Goal: Find specific page/section: Find specific page/section

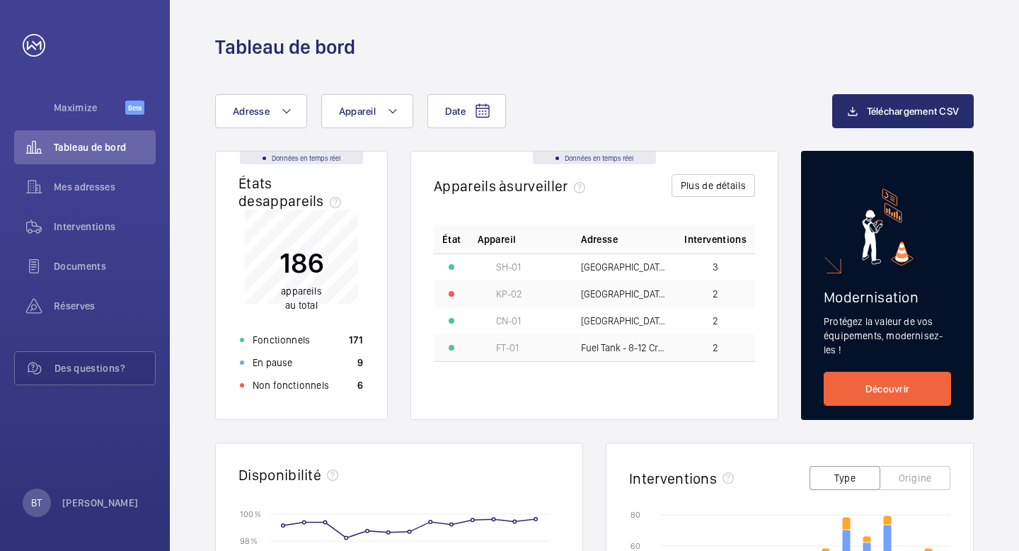
click at [74, 185] on span "Mes adresses" at bounding box center [105, 187] width 102 height 14
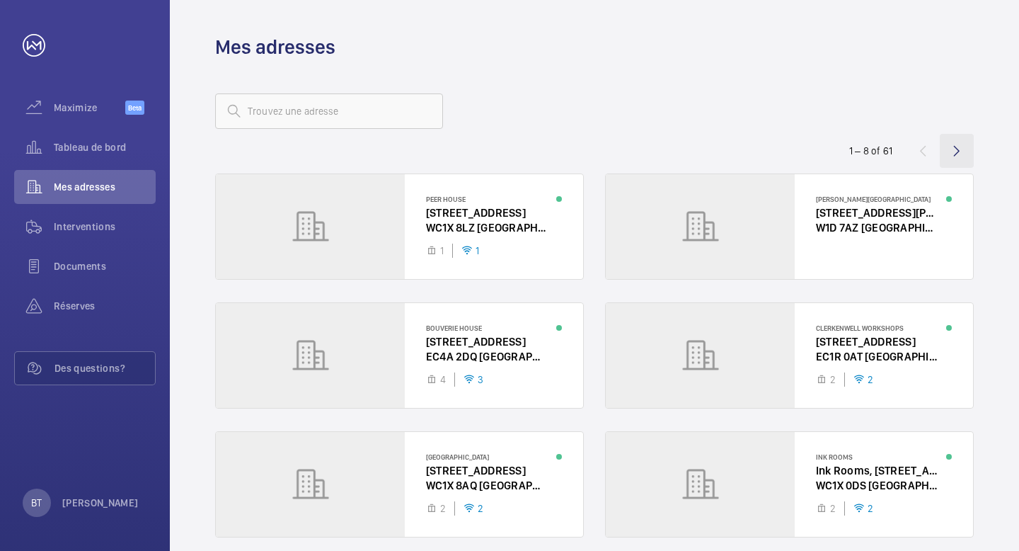
click at [957, 146] on wm-front-icon-button at bounding box center [957, 151] width 34 height 34
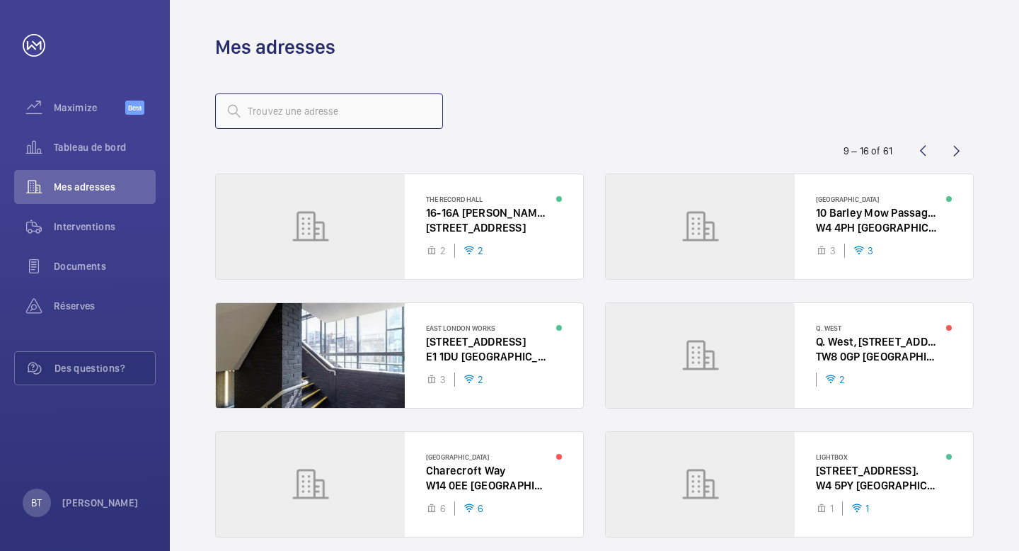
click at [304, 107] on input "text" at bounding box center [329, 110] width 228 height 35
paste input "[GEOGRAPHIC_DATA]"
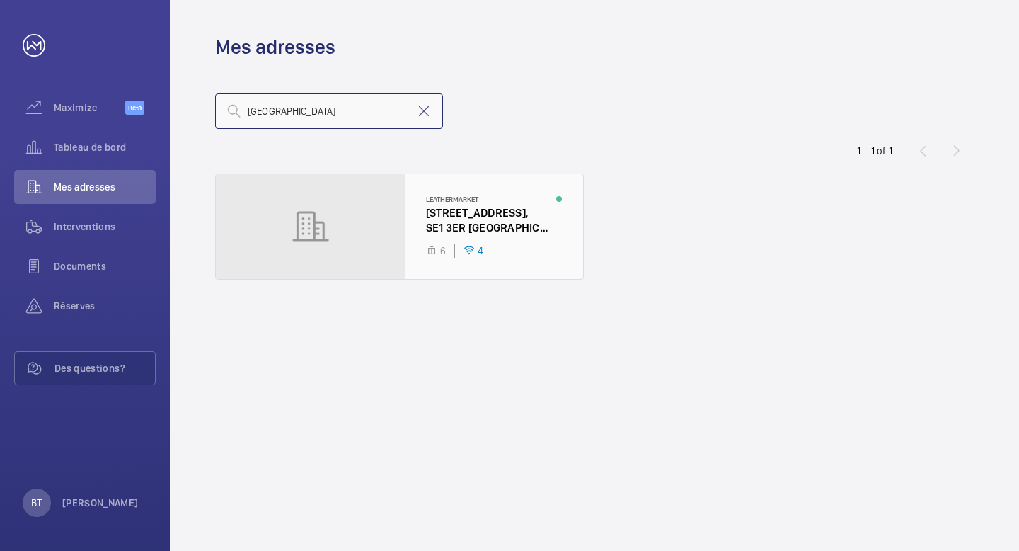
type input "[GEOGRAPHIC_DATA]"
click at [511, 228] on div at bounding box center [399, 226] width 367 height 105
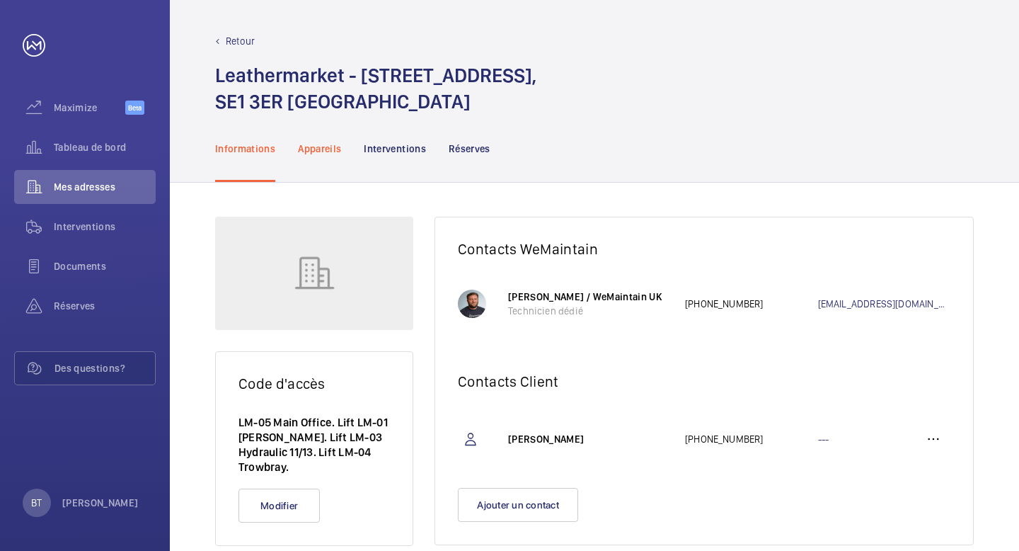
click at [333, 150] on p "Appareils" at bounding box center [319, 149] width 43 height 14
